Goal: Obtain resource: Obtain resource

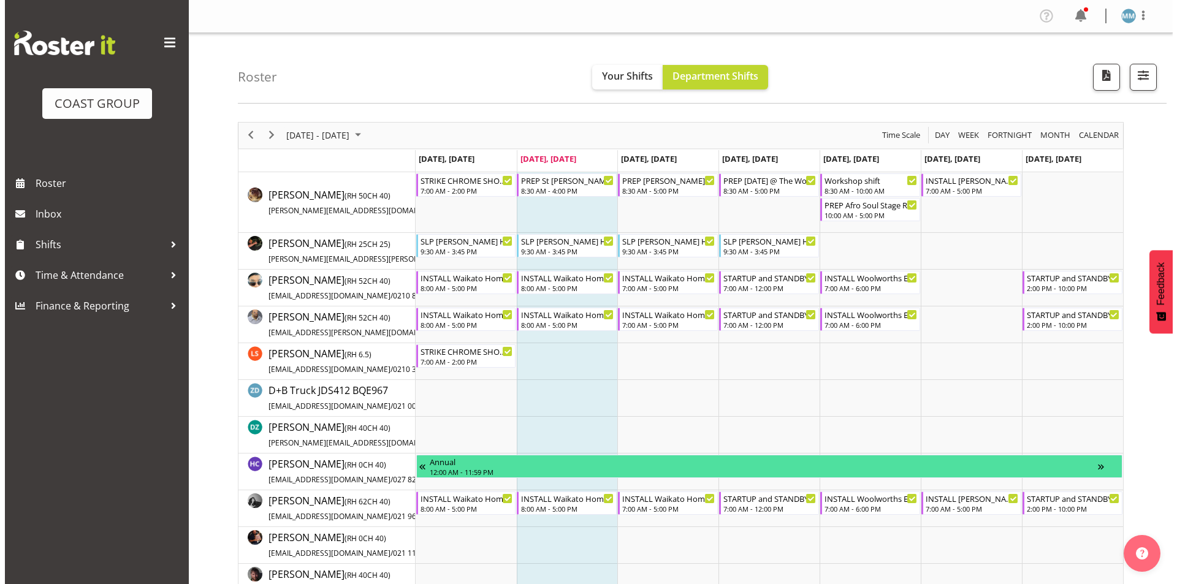
scroll to position [490, 0]
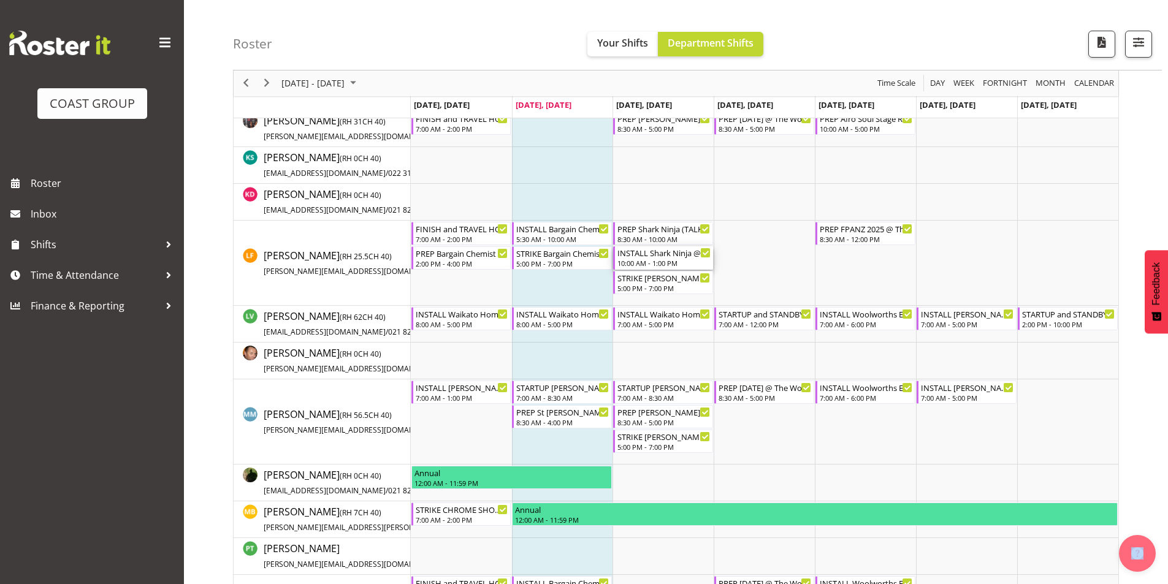
click at [655, 259] on div "10:00 AM - 1:00 PM" at bounding box center [663, 263] width 93 height 10
click at [0, 0] on div at bounding box center [0, 0] width 0 height 0
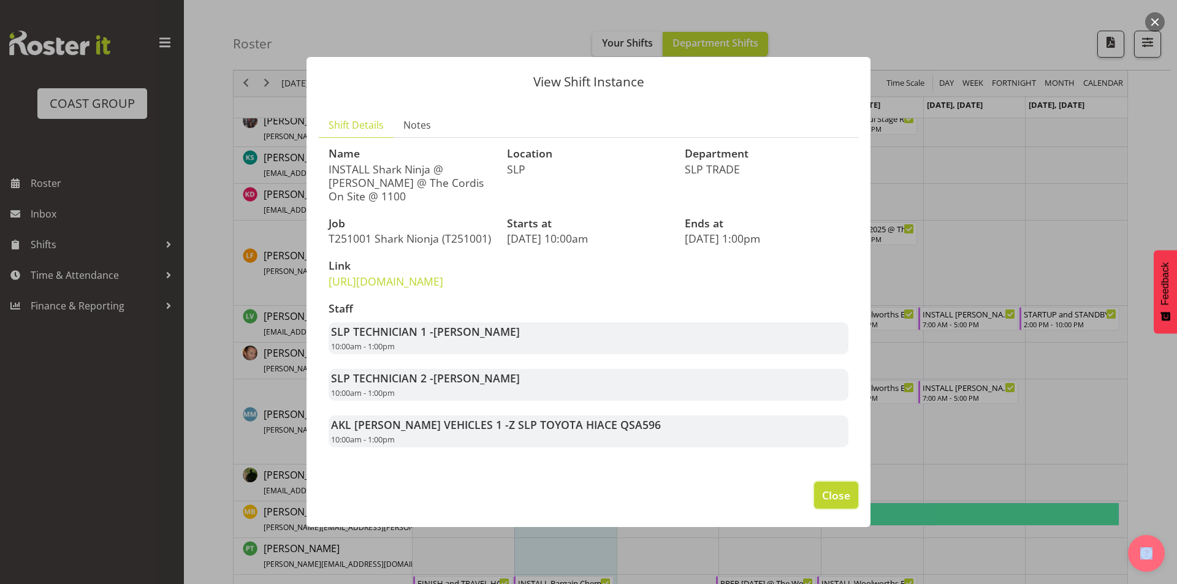
click at [834, 503] on span "Close" at bounding box center [836, 495] width 28 height 16
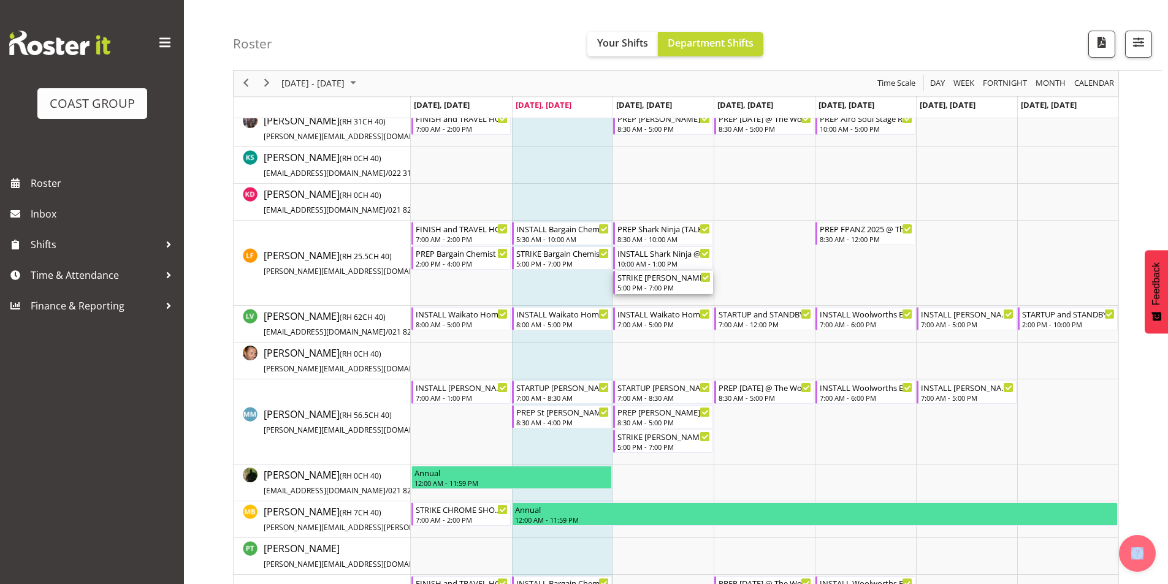
click at [660, 282] on div "STRIKE [PERSON_NAME] 2025 + SHARK NINJA @ [GEOGRAPHIC_DATA] on site @ 1800" at bounding box center [663, 277] width 93 height 12
click at [0, 0] on div at bounding box center [0, 0] width 0 height 0
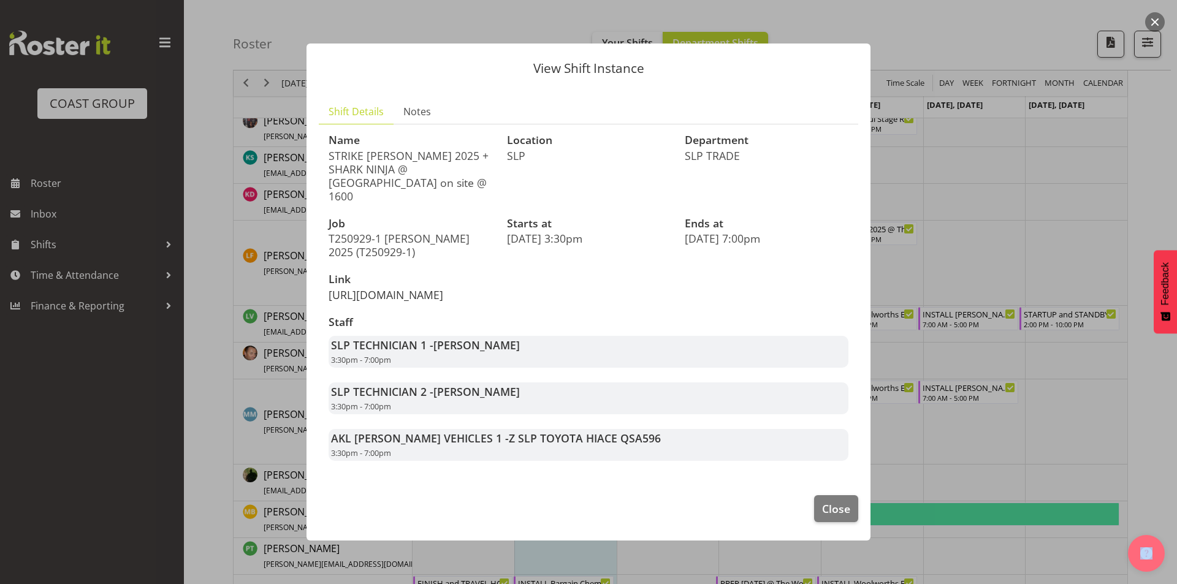
click at [380, 288] on link "[URL][DOMAIN_NAME]" at bounding box center [386, 295] width 115 height 15
click at [828, 517] on span "Close" at bounding box center [836, 509] width 28 height 16
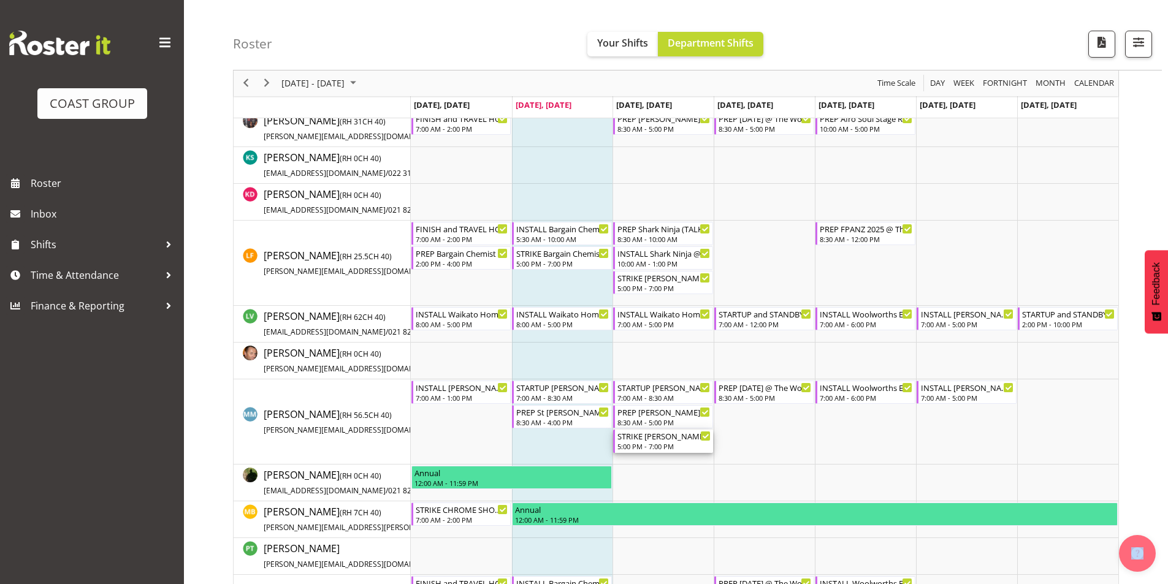
click at [656, 438] on div "STRIKE [PERSON_NAME] 2025 + SHARK NINJA @ [GEOGRAPHIC_DATA] on site @ 1800" at bounding box center [663, 436] width 93 height 12
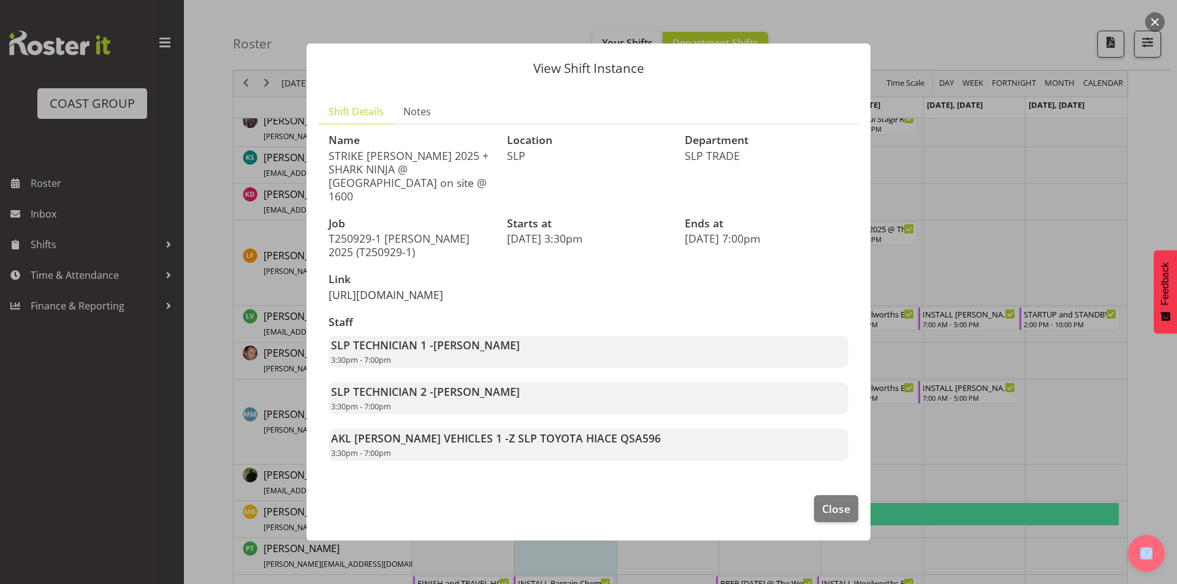
click at [397, 288] on link "[URL][DOMAIN_NAME]" at bounding box center [386, 295] width 115 height 15
click at [837, 517] on span "Close" at bounding box center [836, 509] width 28 height 16
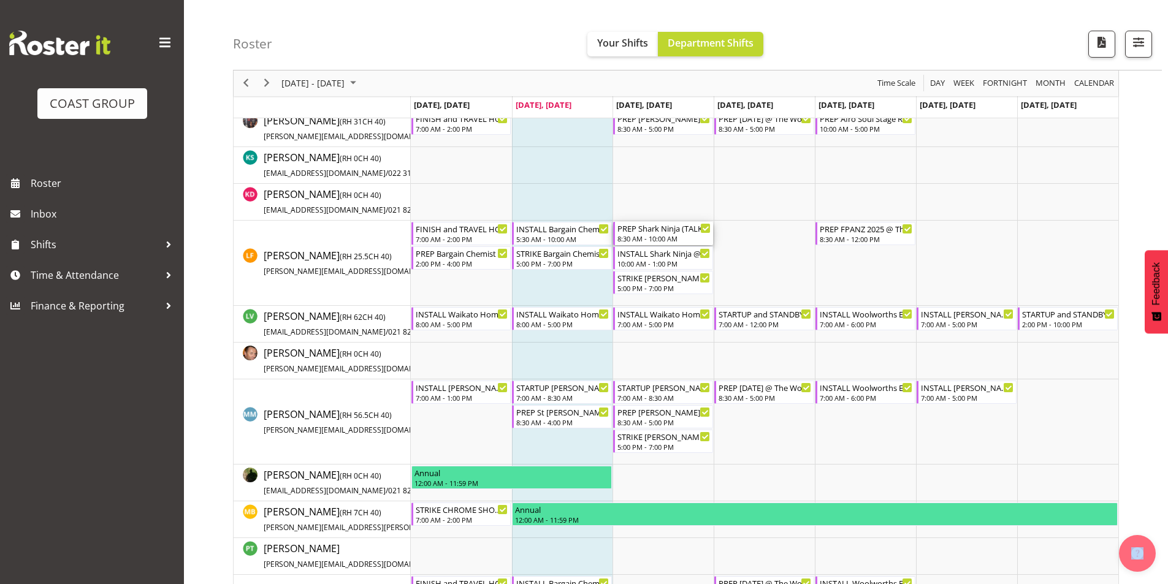
click at [643, 238] on div "8:30 AM - 10:00 AM" at bounding box center [663, 239] width 93 height 10
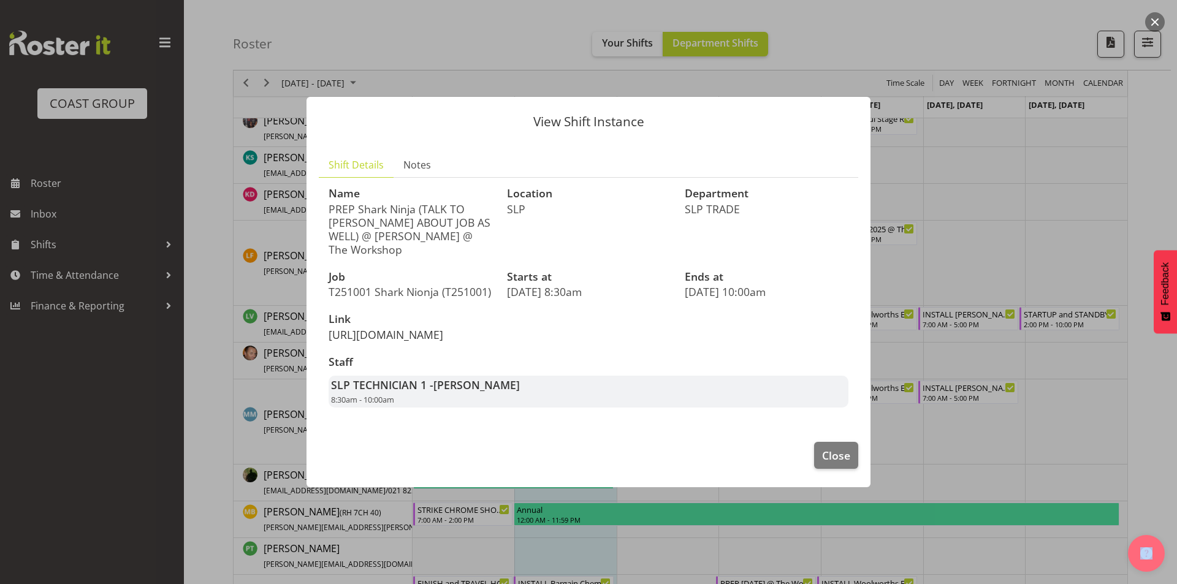
click at [411, 327] on link "[URL][DOMAIN_NAME]" at bounding box center [386, 334] width 115 height 15
click at [839, 464] on span "Close" at bounding box center [836, 456] width 28 height 16
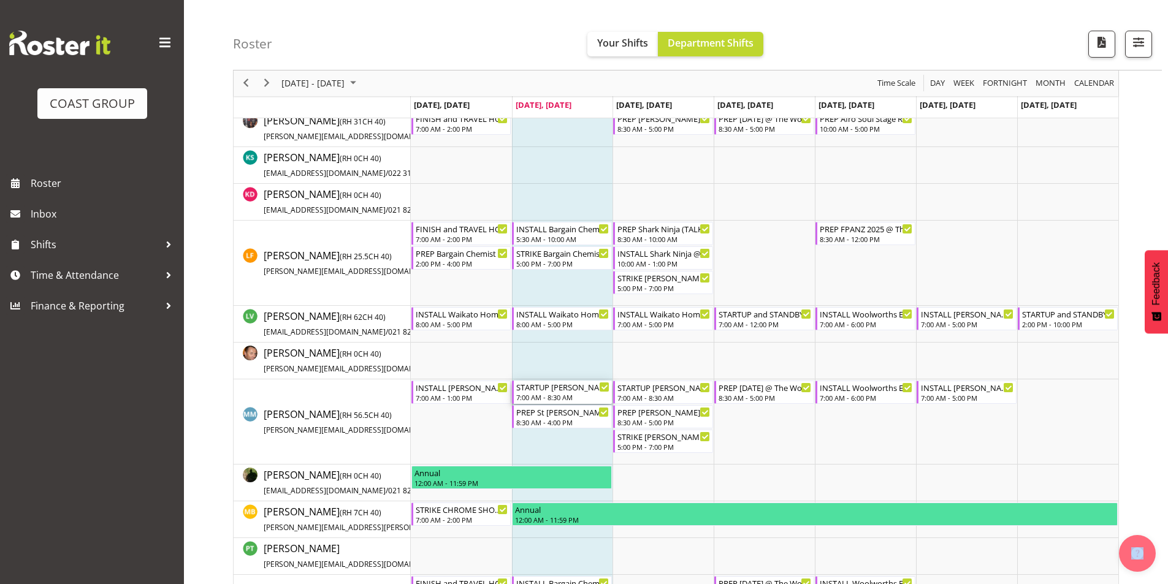
click at [572, 391] on div "STARTUP [PERSON_NAME] 2025 @ [GEOGRAPHIC_DATA] on site @ 1130" at bounding box center [562, 387] width 93 height 12
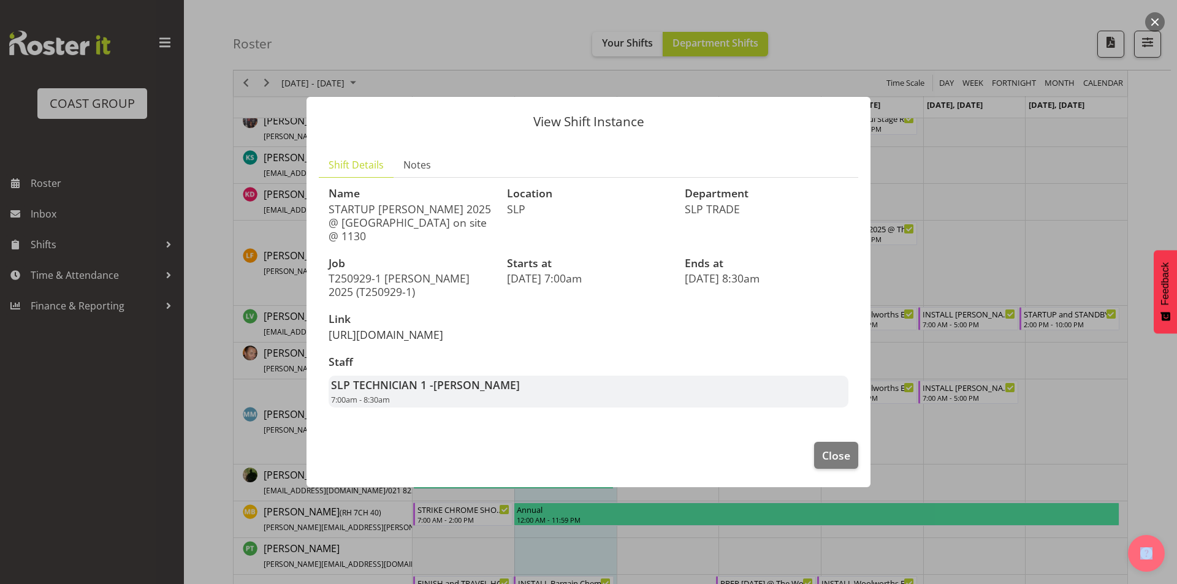
click at [443, 327] on link "[URL][DOMAIN_NAME]" at bounding box center [386, 334] width 115 height 15
